Goal: Book appointment/travel/reservation

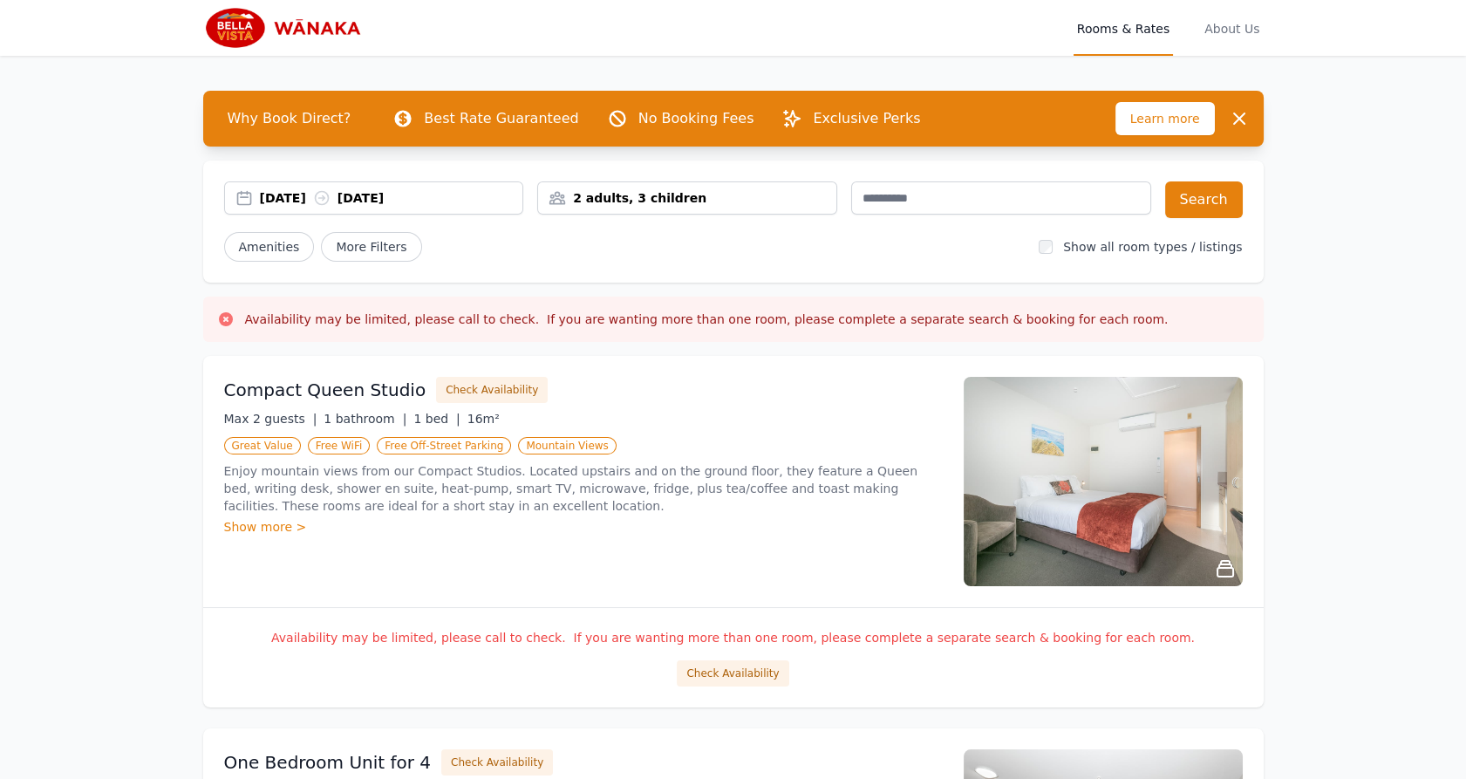
drag, startPoint x: 231, startPoint y: 24, endPoint x: 209, endPoint y: 25, distance: 21.9
click at [209, 25] on img at bounding box center [287, 28] width 168 height 42
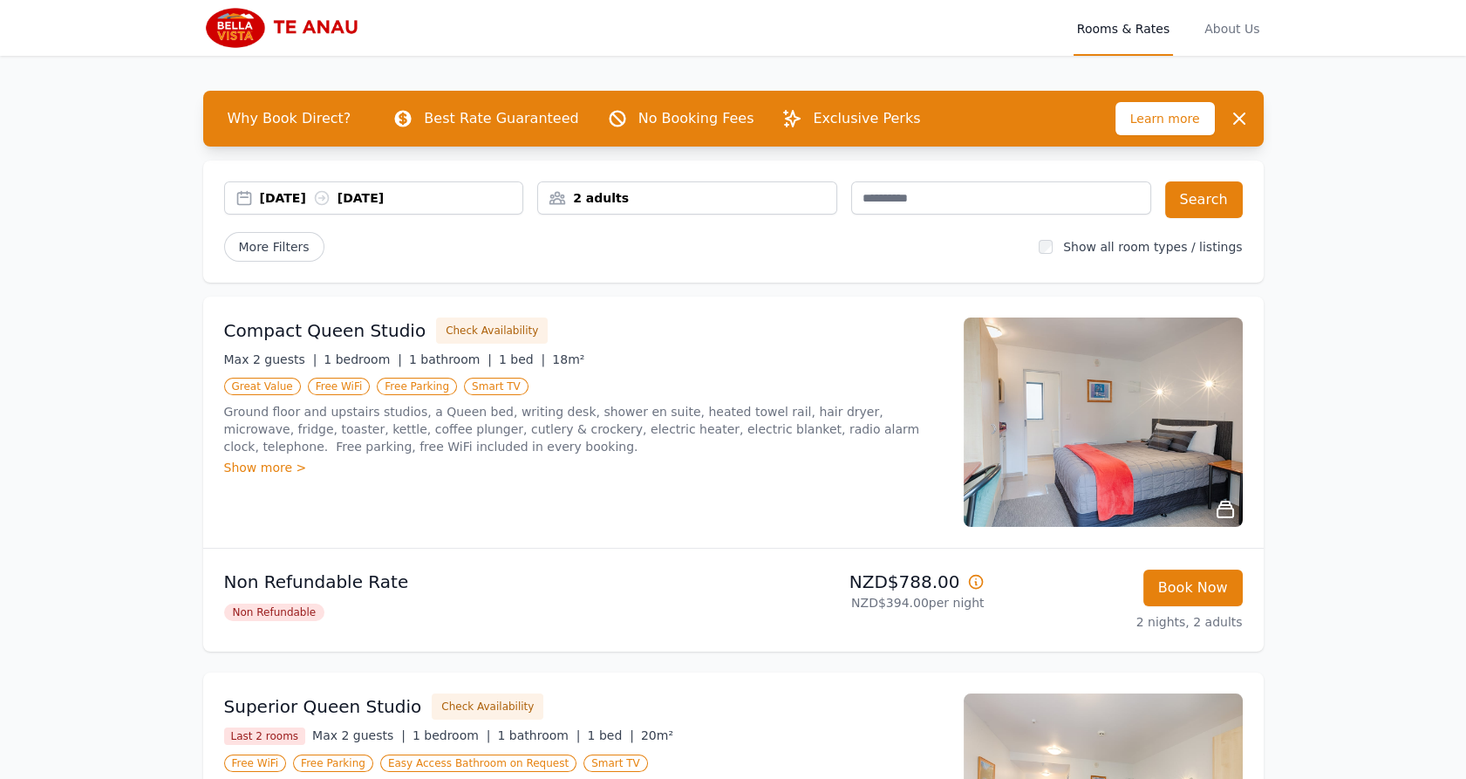
click at [624, 202] on div "2 adults" at bounding box center [687, 197] width 298 height 17
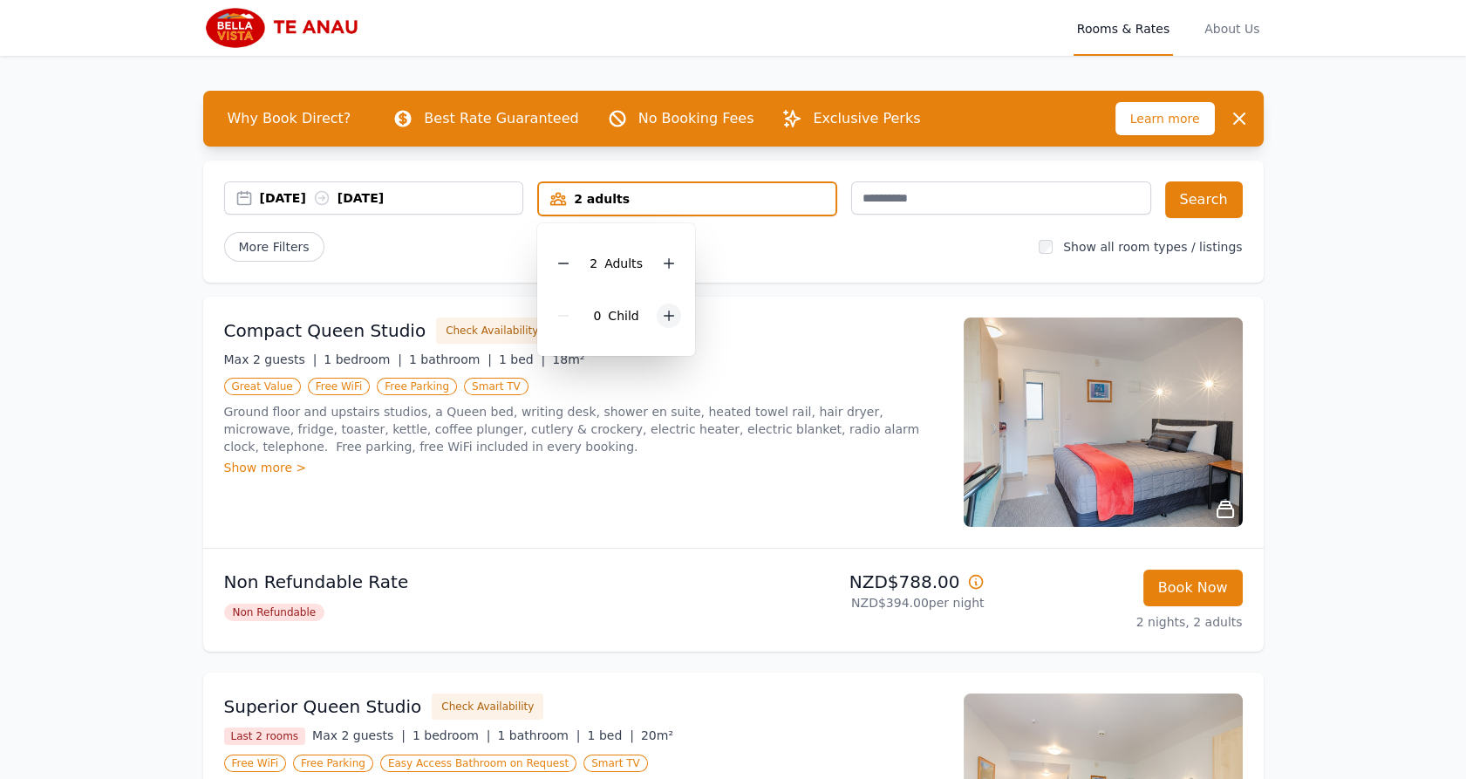
click at [669, 313] on icon at bounding box center [669, 316] width 14 height 14
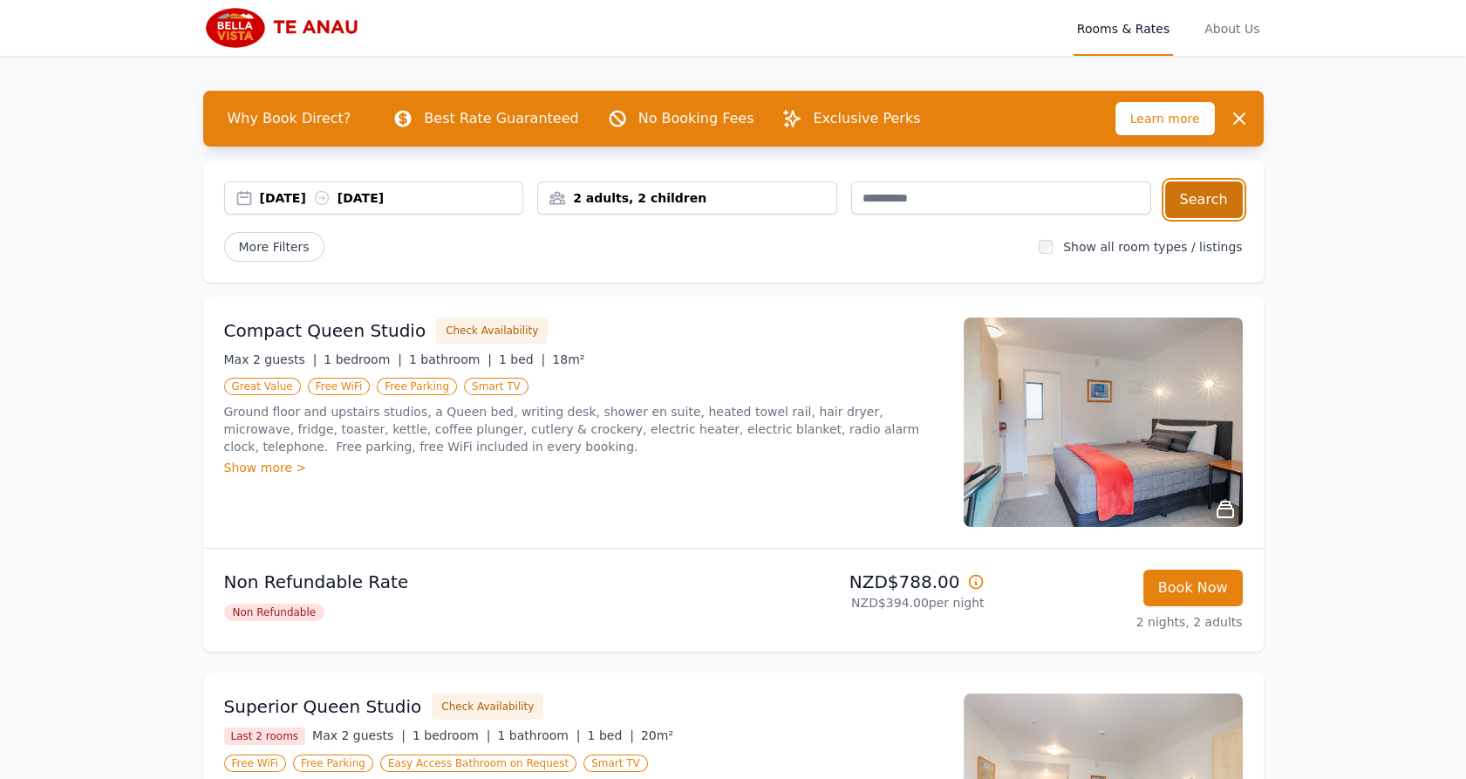
click at [1199, 198] on button "Search" at bounding box center [1204, 199] width 78 height 37
